Goal: Task Accomplishment & Management: Manage account settings

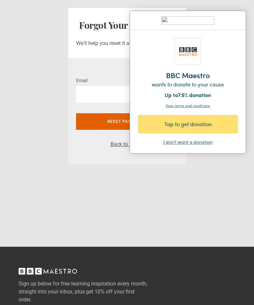
click at [223, 121] on div "Tap to get donation" at bounding box center [188, 124] width 76 height 8
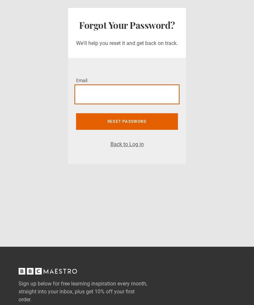
click at [86, 98] on input "Email *" at bounding box center [127, 94] width 102 height 17
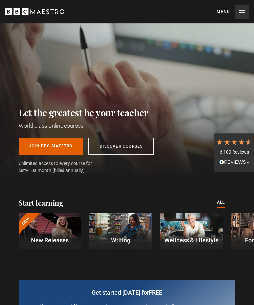
scroll to position [0, 202]
click at [238, 13] on button "Menu Close" at bounding box center [233, 12] width 32 height 14
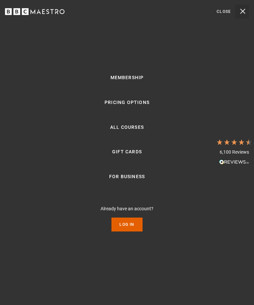
click at [235, 11] on button "Menu Close" at bounding box center [233, 12] width 32 height 14
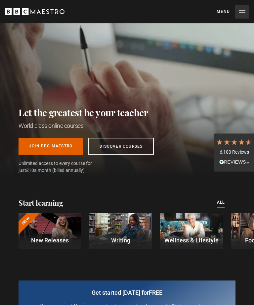
click at [237, 13] on button "Menu Close" at bounding box center [233, 12] width 32 height 14
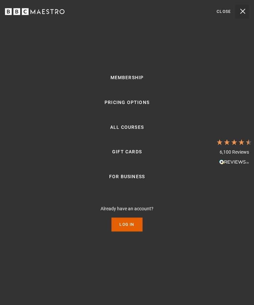
scroll to position [0, 304]
click at [128, 231] on link "Log In" at bounding box center [126, 224] width 31 height 14
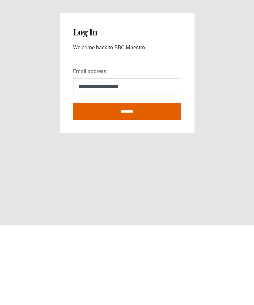
click at [127, 183] on input "********" at bounding box center [127, 191] width 108 height 17
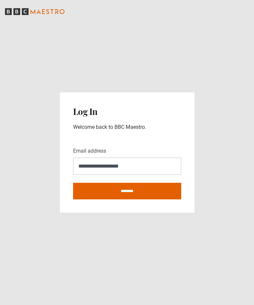
click at [164, 157] on input "**********" at bounding box center [127, 165] width 108 height 17
type input "*"
type input "**********"
click at [149, 183] on input "********" at bounding box center [127, 191] width 108 height 17
type input "**********"
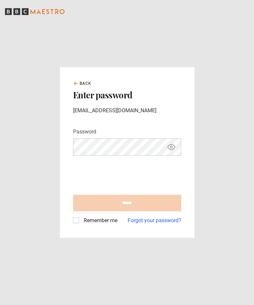
click at [229, 153] on main "Back Enter password slrose1@icloud.com Password Your password is hidden ****** …" at bounding box center [127, 152] width 254 height 305
click at [157, 224] on link "Forgot your password?" at bounding box center [155, 220] width 54 height 8
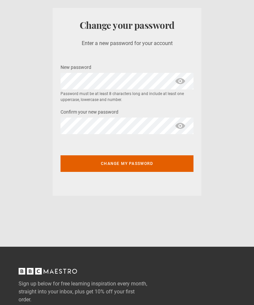
click at [238, 184] on section "Change your password Enter a new password for your account New password * Passw…" at bounding box center [127, 101] width 254 height 203
click at [188, 164] on button "Change my password" at bounding box center [127, 163] width 133 height 17
click at [168, 79] on span "show password" at bounding box center [171, 81] width 26 height 17
click at [168, 126] on span "show password" at bounding box center [171, 125] width 26 height 17
click at [187, 164] on button "Change my password" at bounding box center [127, 163] width 133 height 17
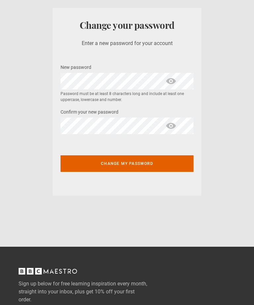
click at [252, 145] on section "Change your password Enter a new password for your account New password * Passw…" at bounding box center [127, 101] width 254 height 203
click at [172, 83] on span "show password" at bounding box center [171, 81] width 26 height 17
click at [170, 126] on span "show password" at bounding box center [171, 125] width 26 height 17
click at [181, 158] on button "Change my password" at bounding box center [127, 163] width 133 height 17
click at [207, 216] on main "Change your password Enter a new password for your account New password * Passw…" at bounding box center [127, 119] width 254 height 239
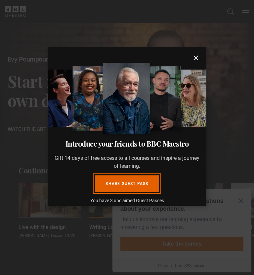
click at [196, 62] on icon "submit" at bounding box center [196, 58] width 8 height 8
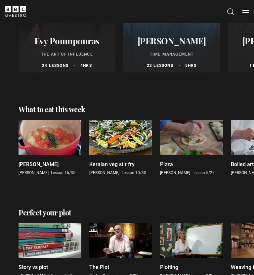
scroll to position [687, 0]
click at [11, 147] on div "Ragu bolognese Marco Pierre White Lesson 16/35 Keralan veg stir fry Vineet Bhat…" at bounding box center [121, 152] width 242 height 64
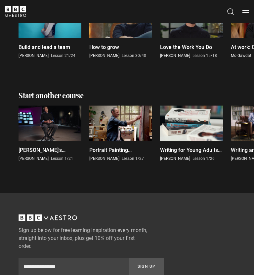
scroll to position [1004, 0]
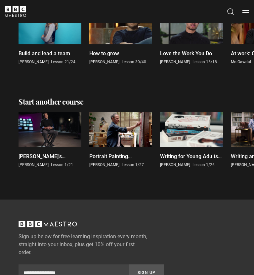
click at [206, 137] on div at bounding box center [191, 129] width 63 height 35
